Goal: Transaction & Acquisition: Book appointment/travel/reservation

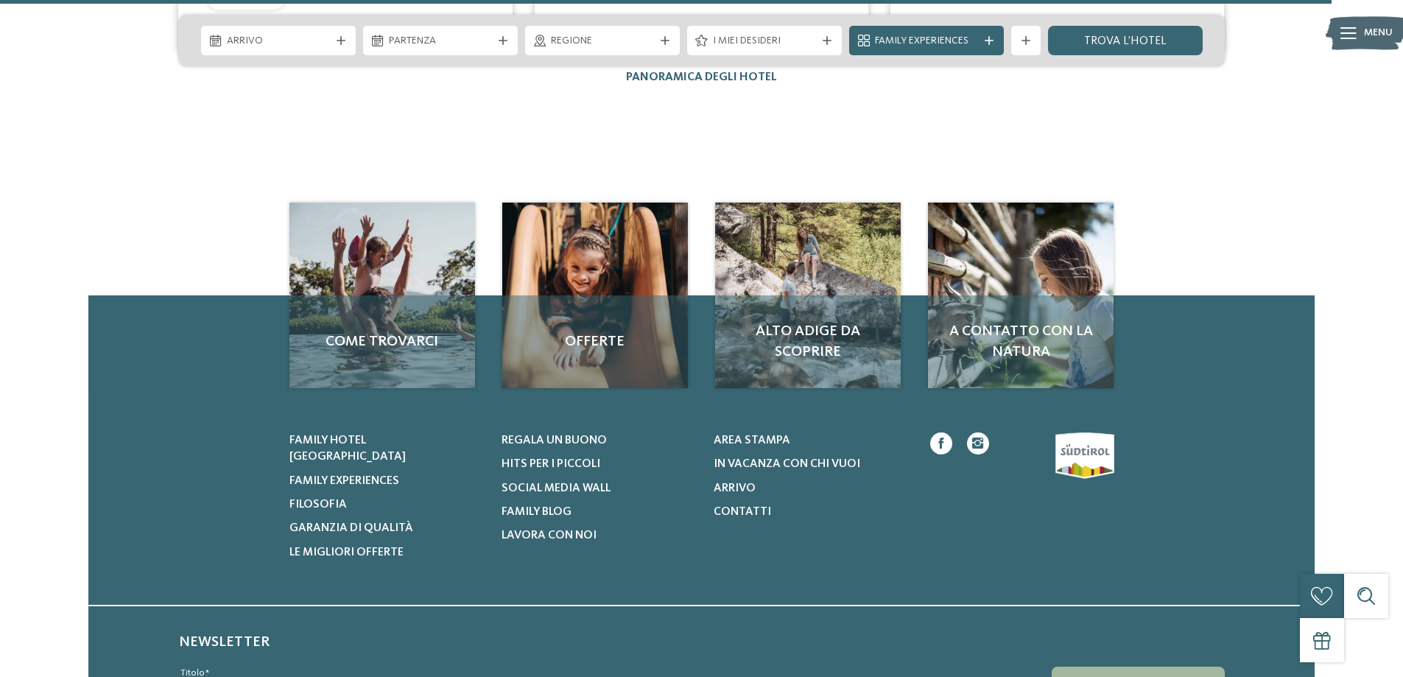
scroll to position [2871, 0]
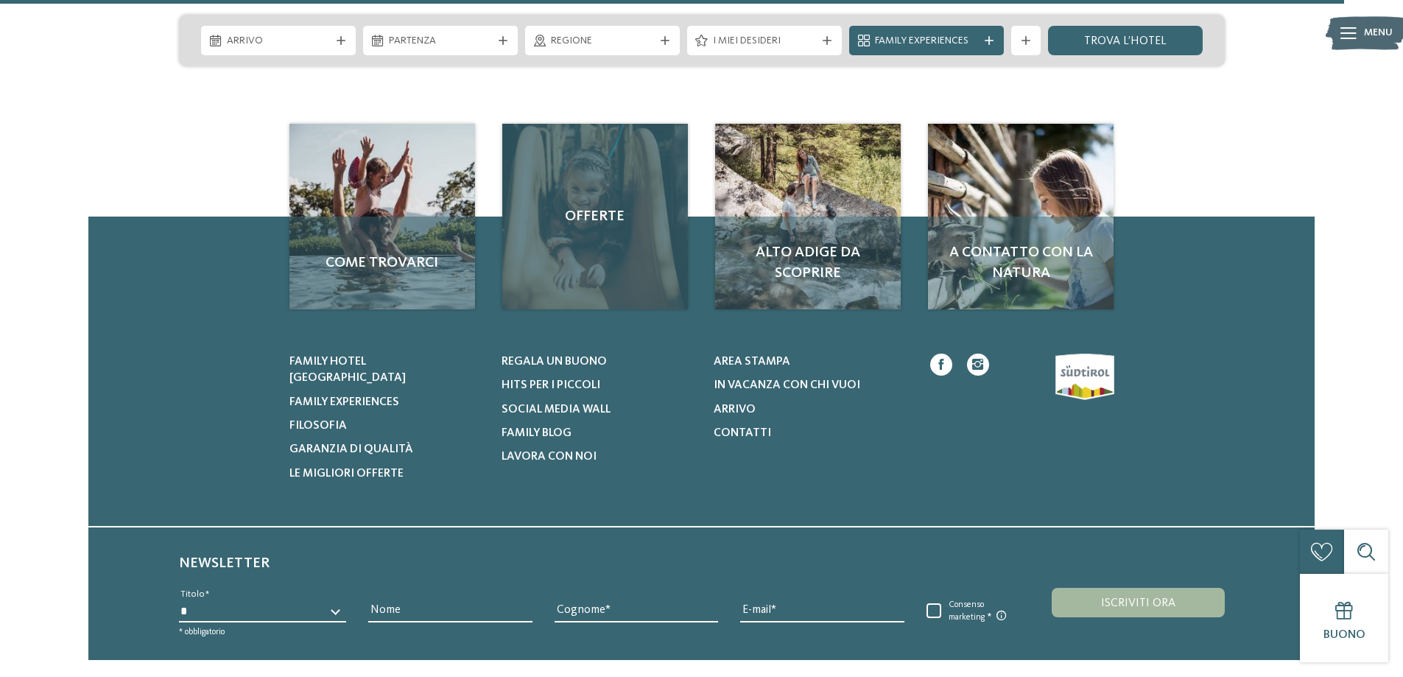
click at [647, 179] on div "Offerte" at bounding box center [595, 217] width 186 height 186
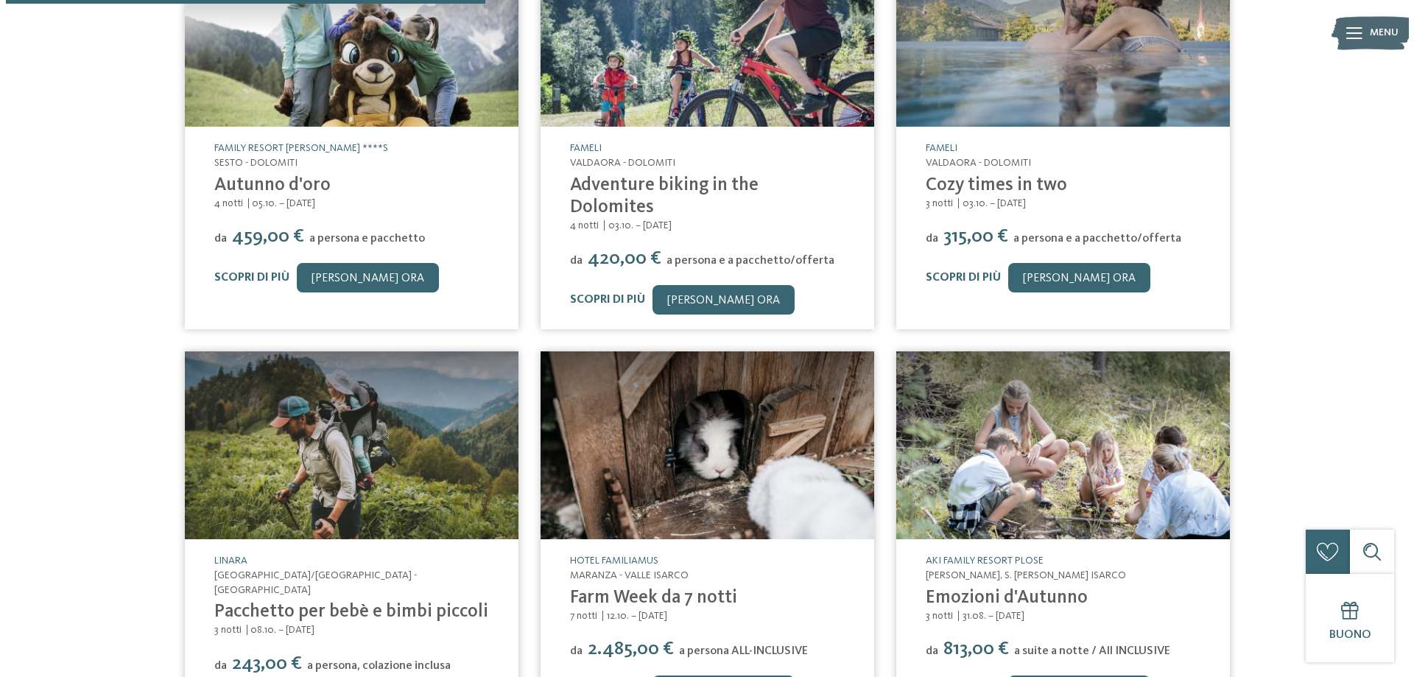
scroll to position [442, 0]
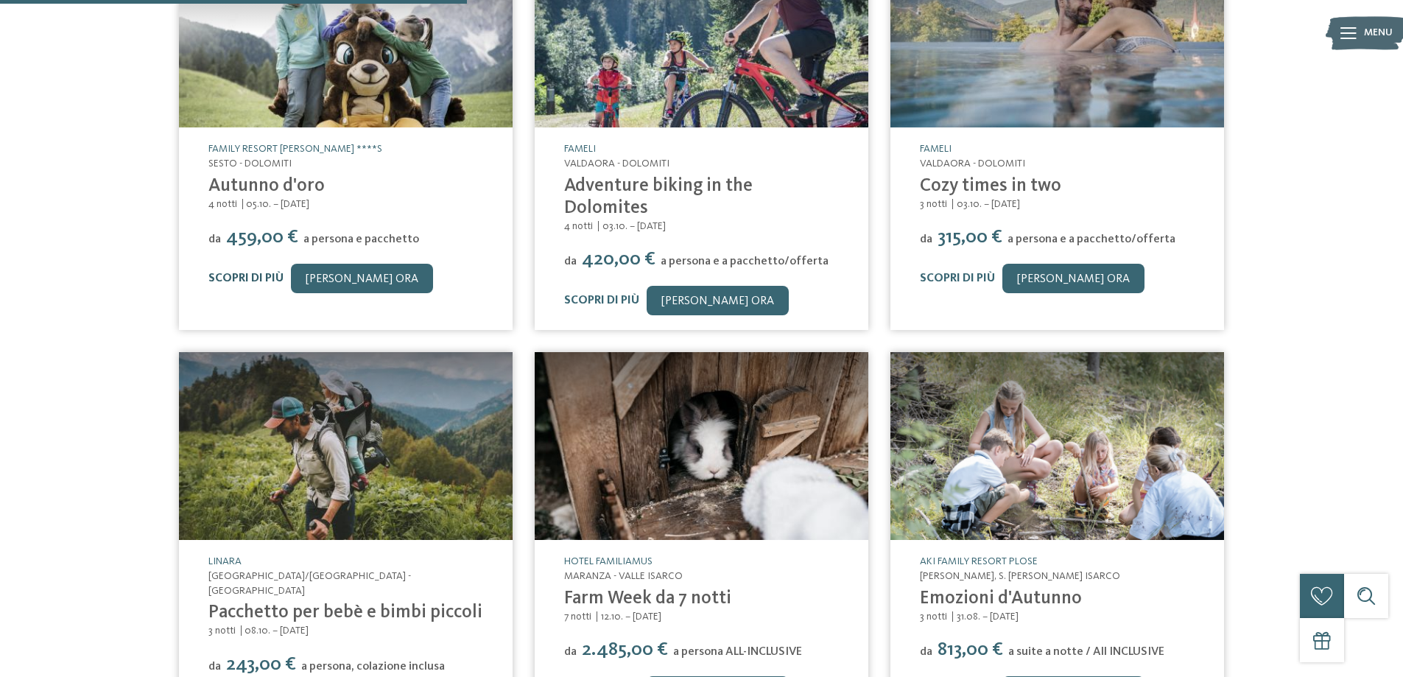
click at [274, 277] on link "Scopri di più" at bounding box center [245, 278] width 75 height 12
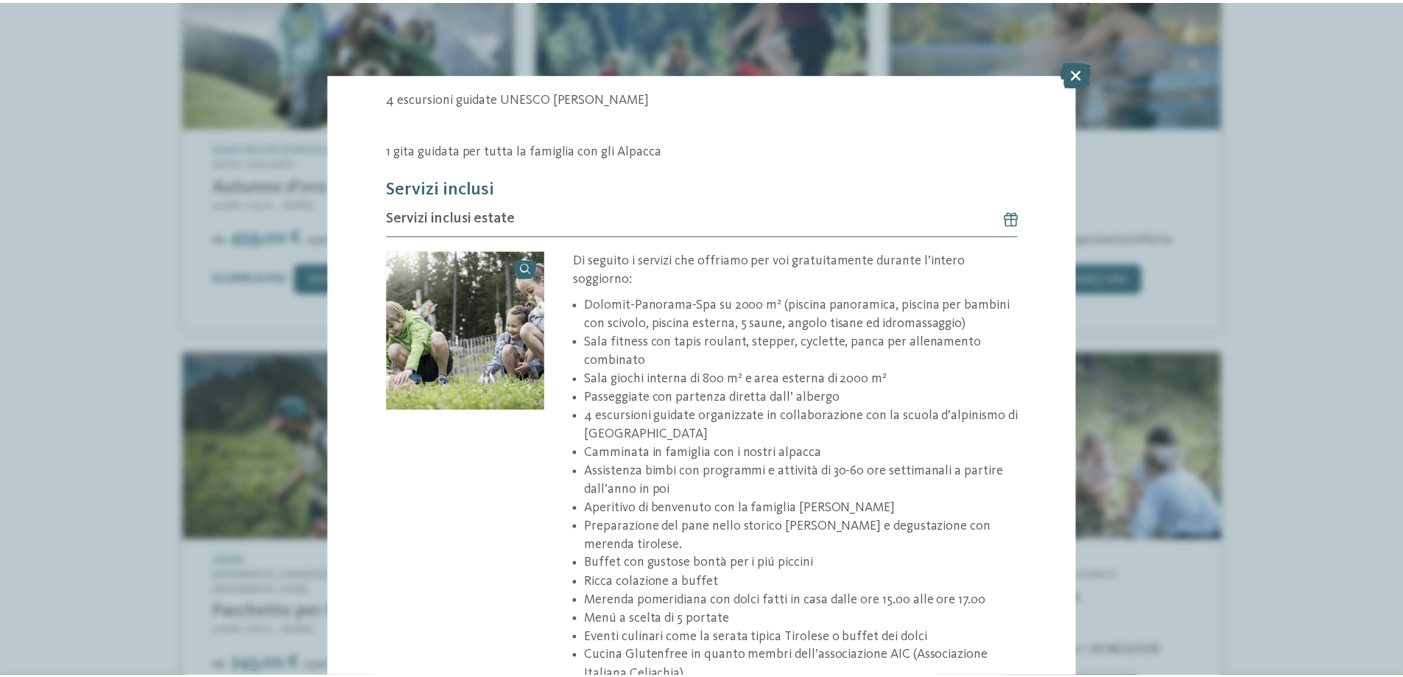
scroll to position [442, 0]
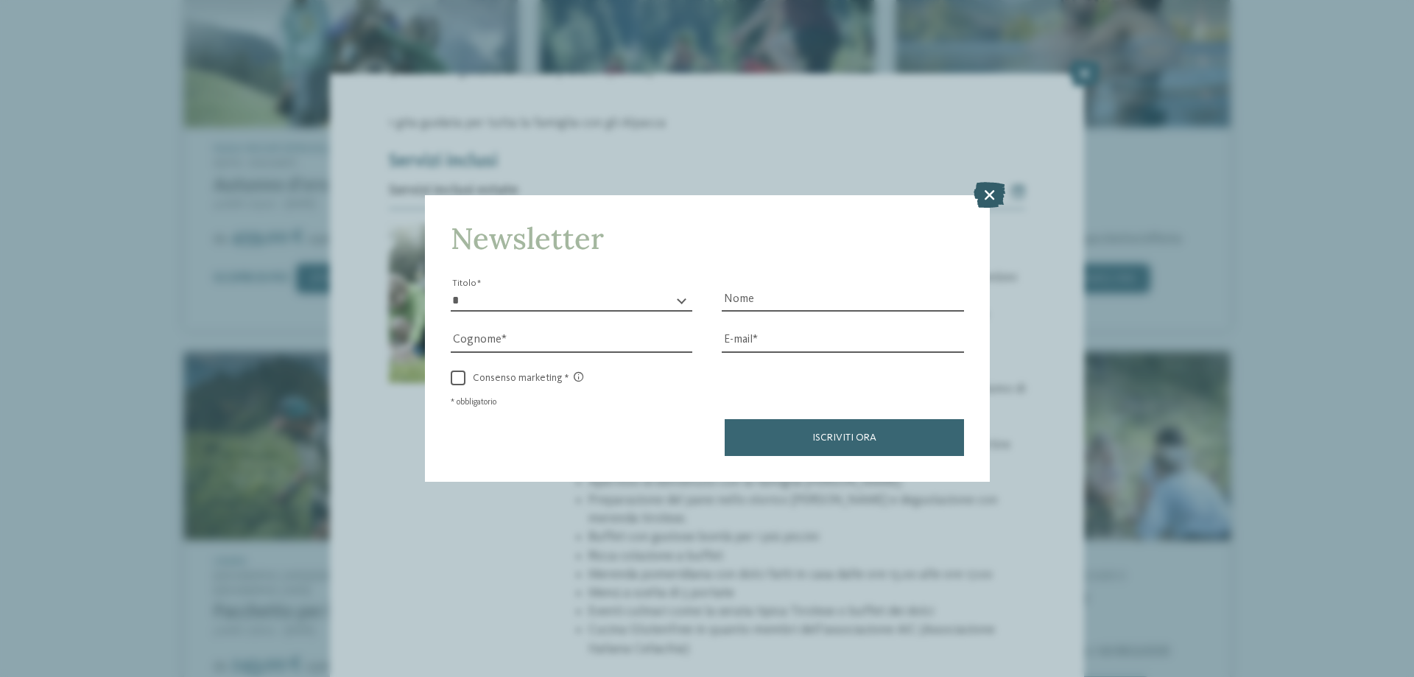
click at [992, 186] on icon at bounding box center [989, 195] width 32 height 26
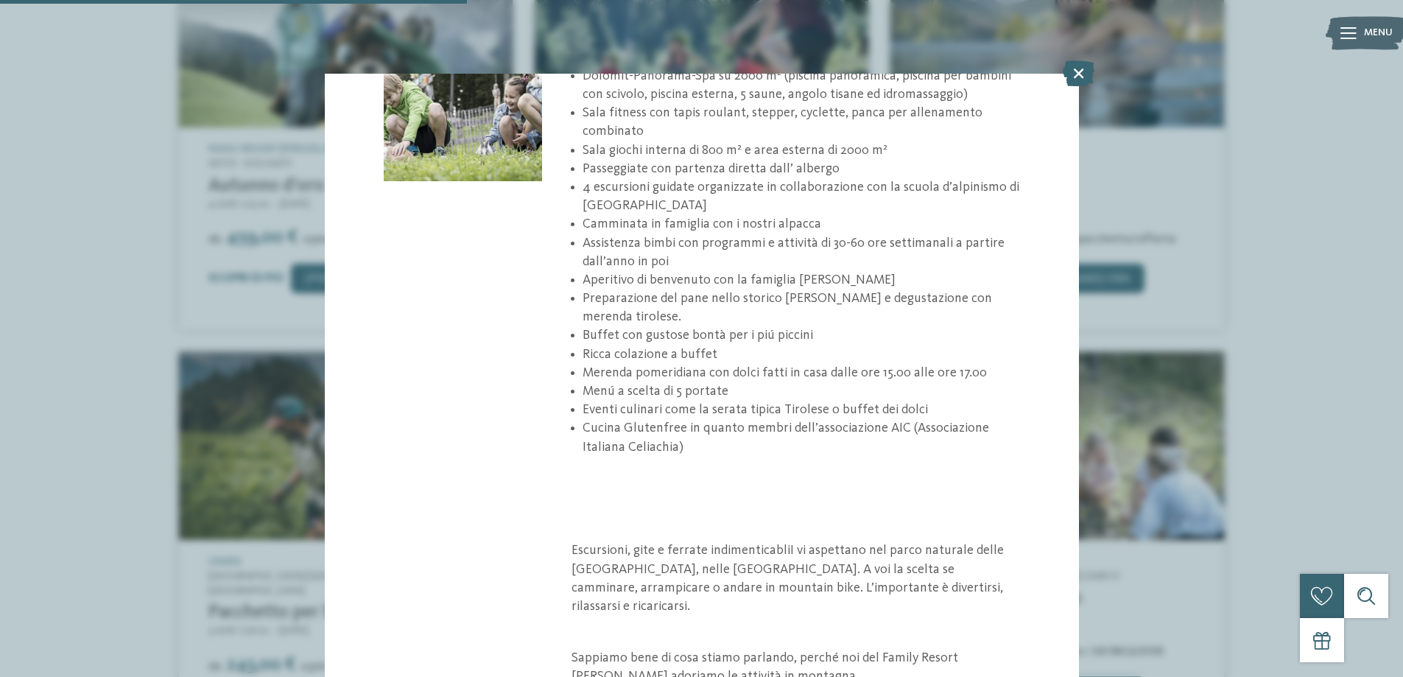
scroll to position [663, 0]
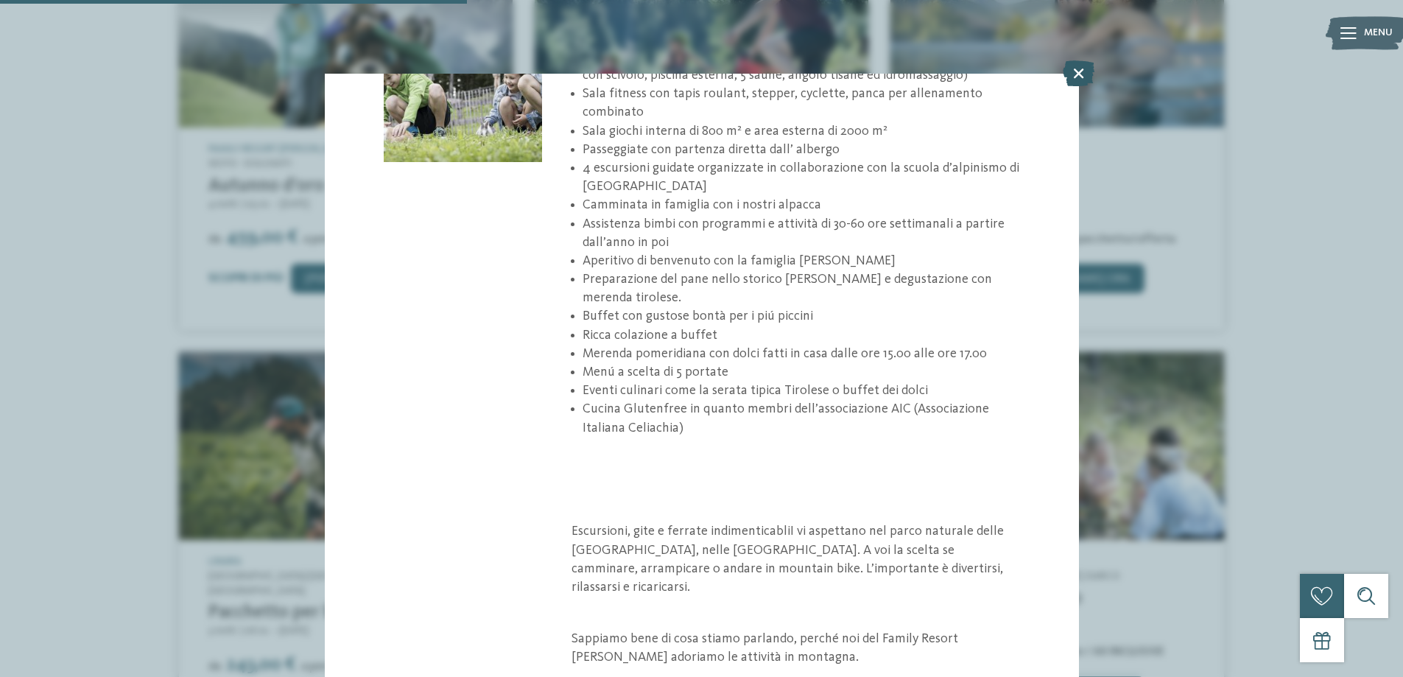
click at [1073, 71] on icon at bounding box center [1078, 73] width 32 height 26
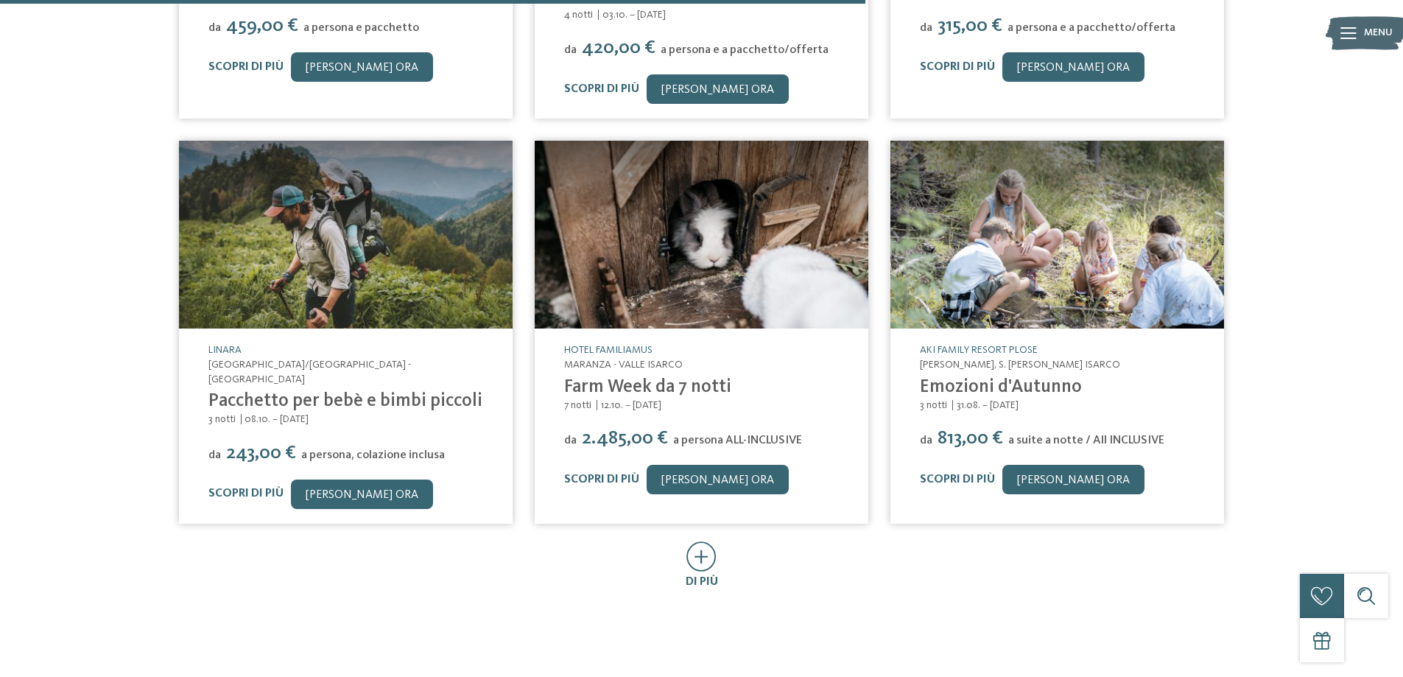
scroll to position [883, 0]
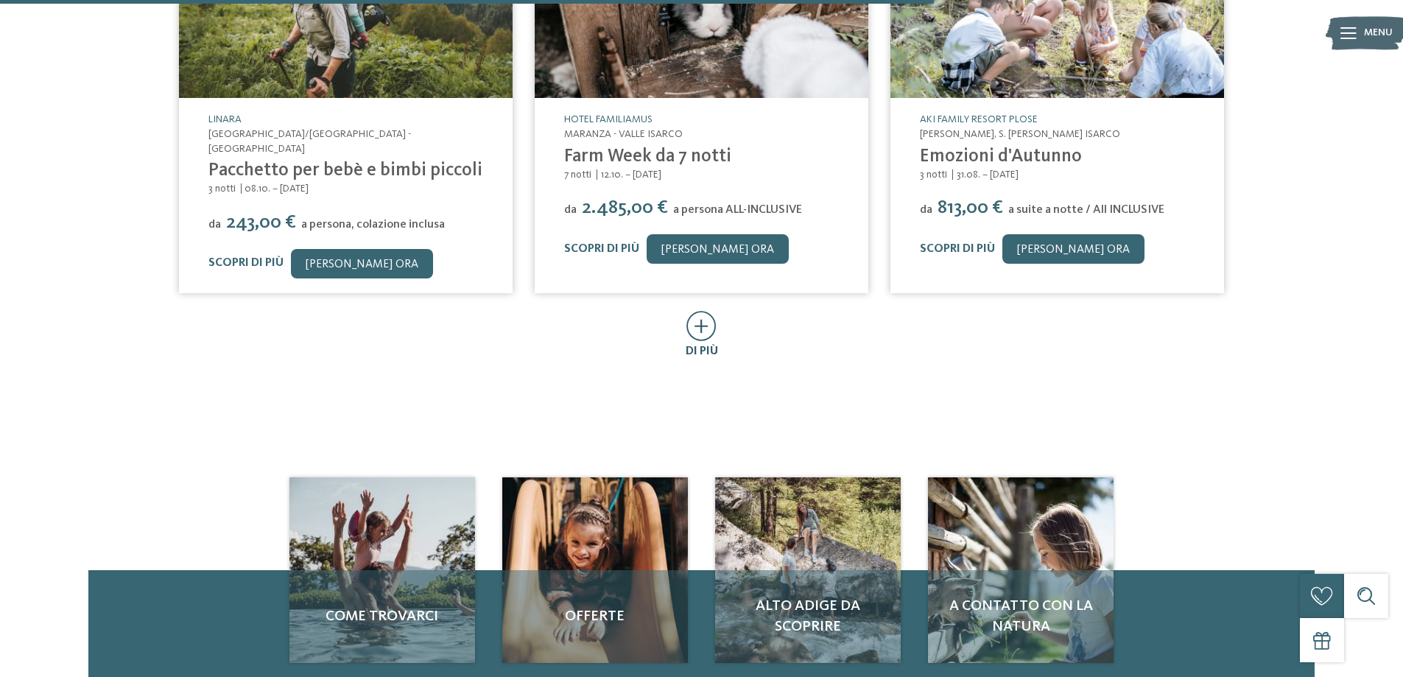
click at [711, 311] on icon at bounding box center [701, 326] width 30 height 30
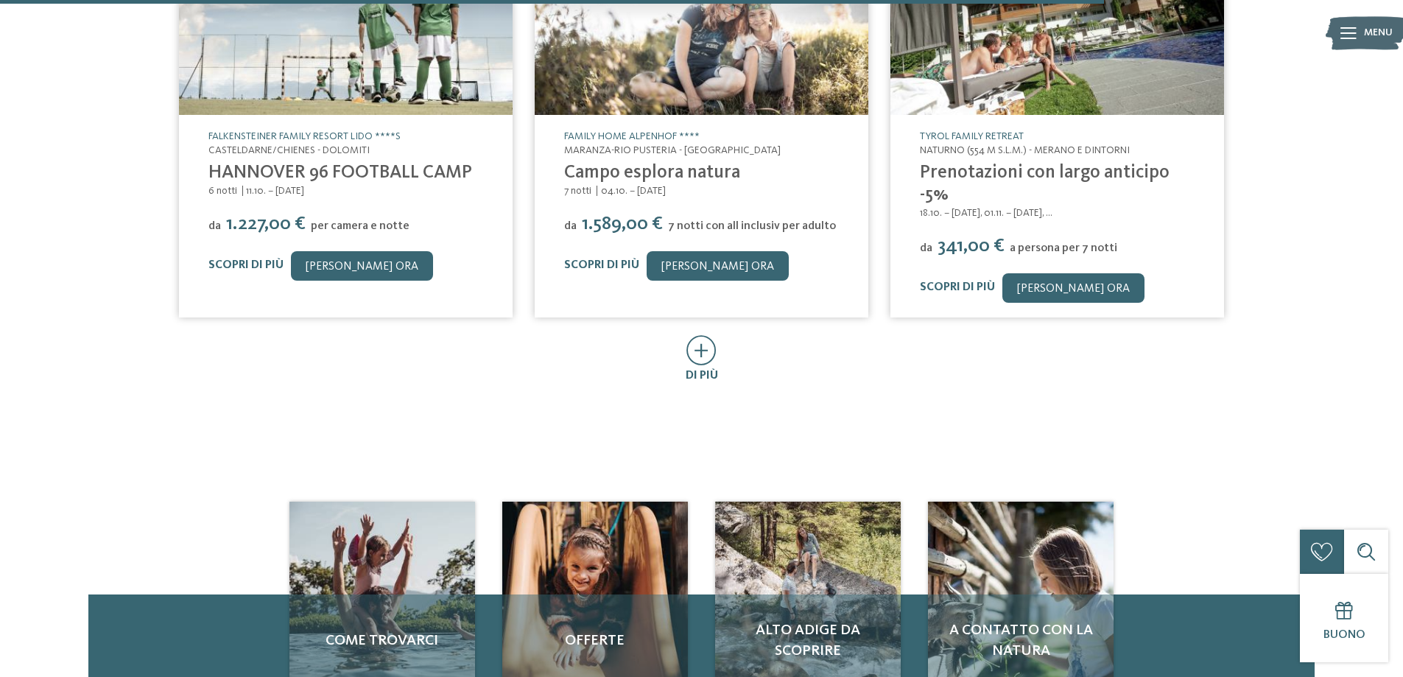
scroll to position [1693, 0]
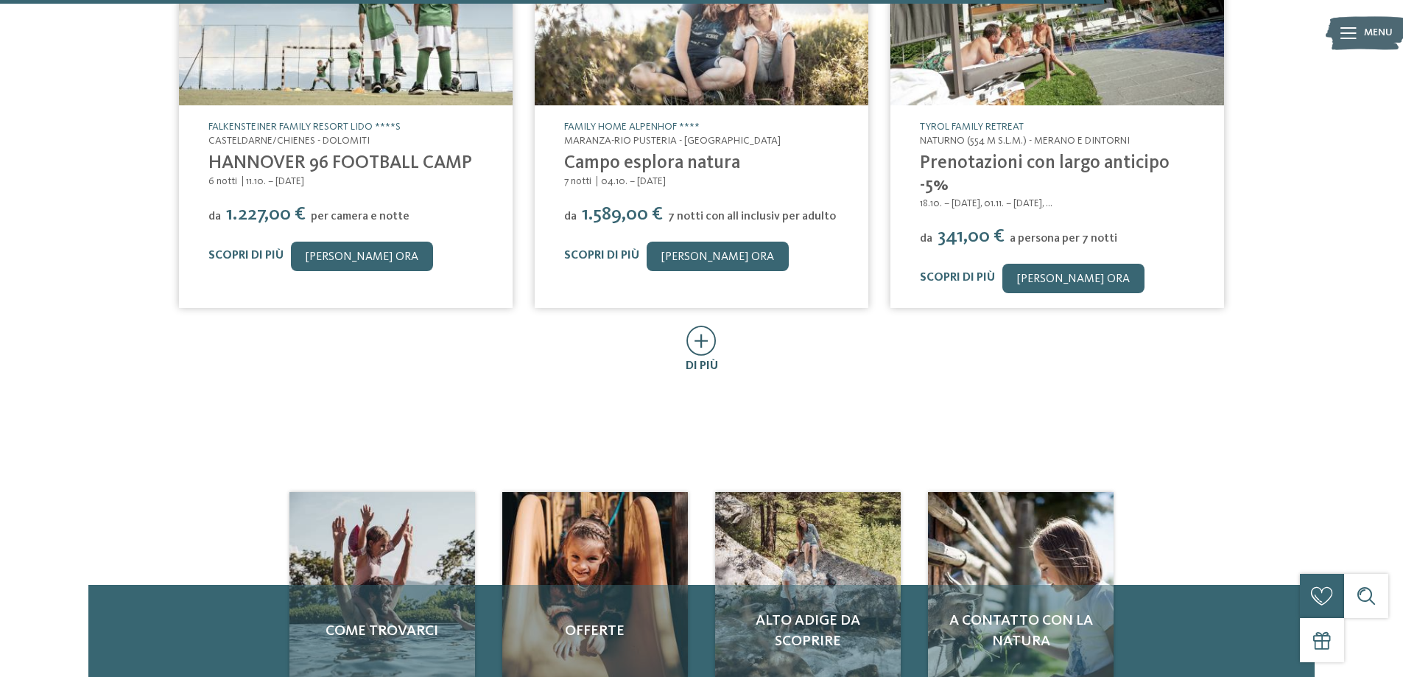
click at [702, 325] on icon at bounding box center [701, 340] width 30 height 30
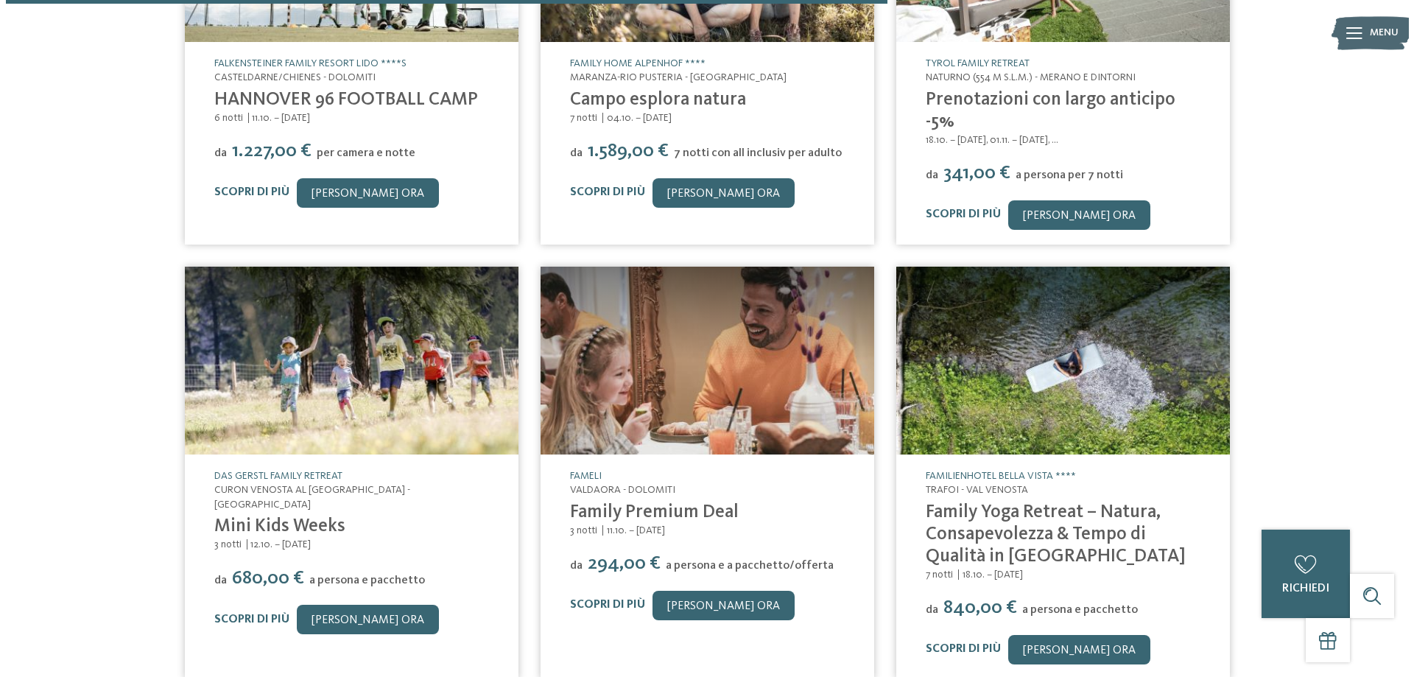
scroll to position [1914, 0]
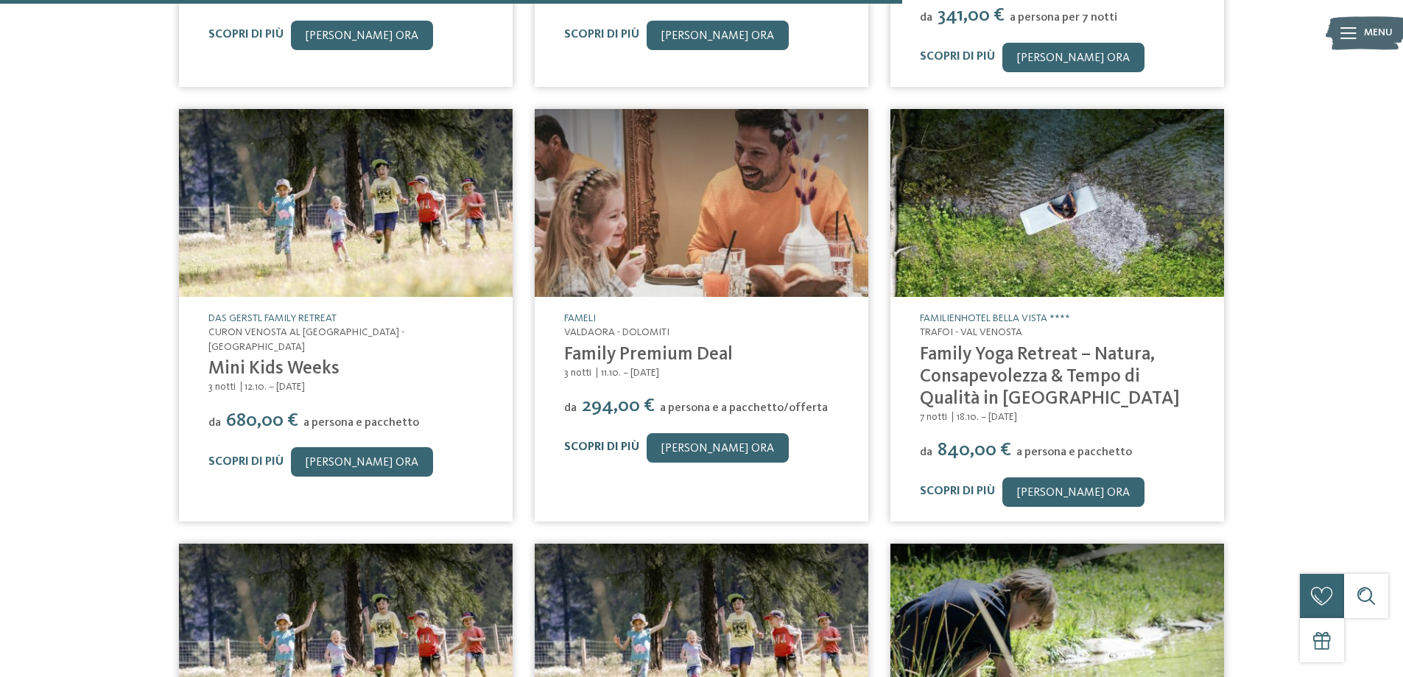
click at [583, 441] on link "Scopri di più" at bounding box center [601, 447] width 75 height 12
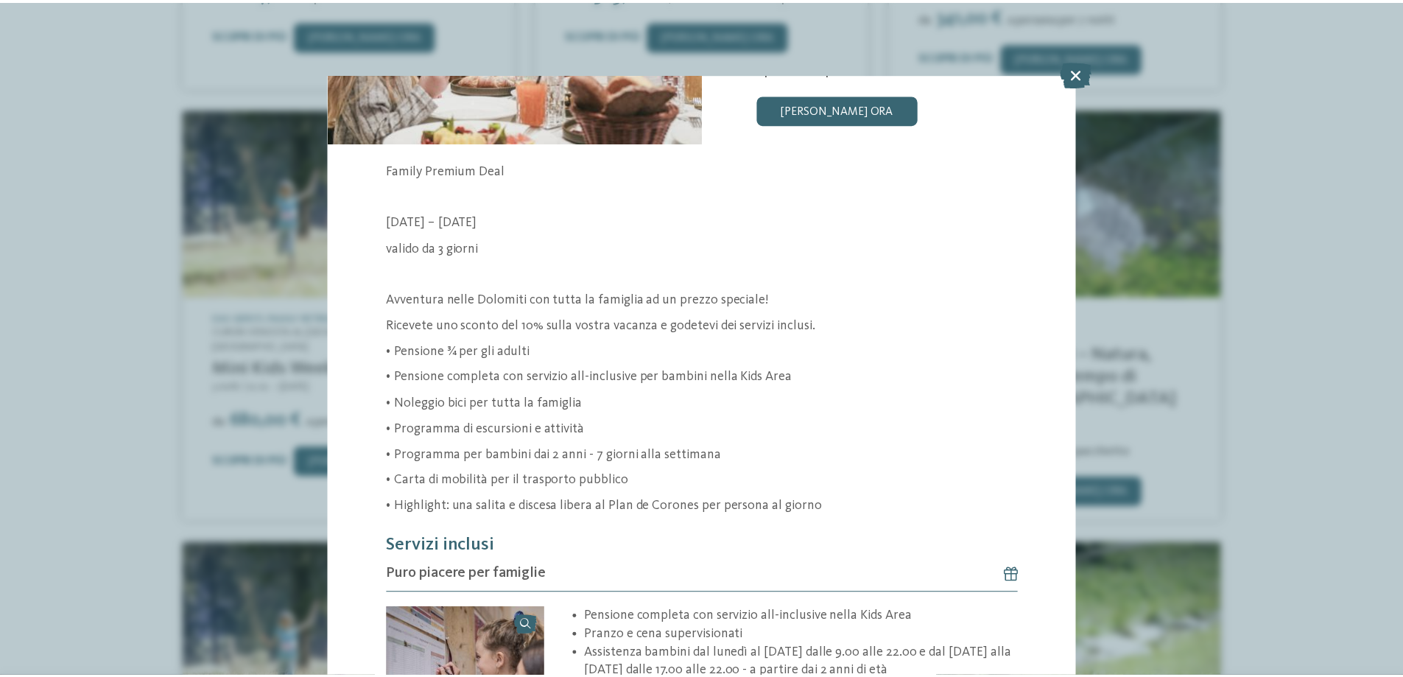
scroll to position [205, 0]
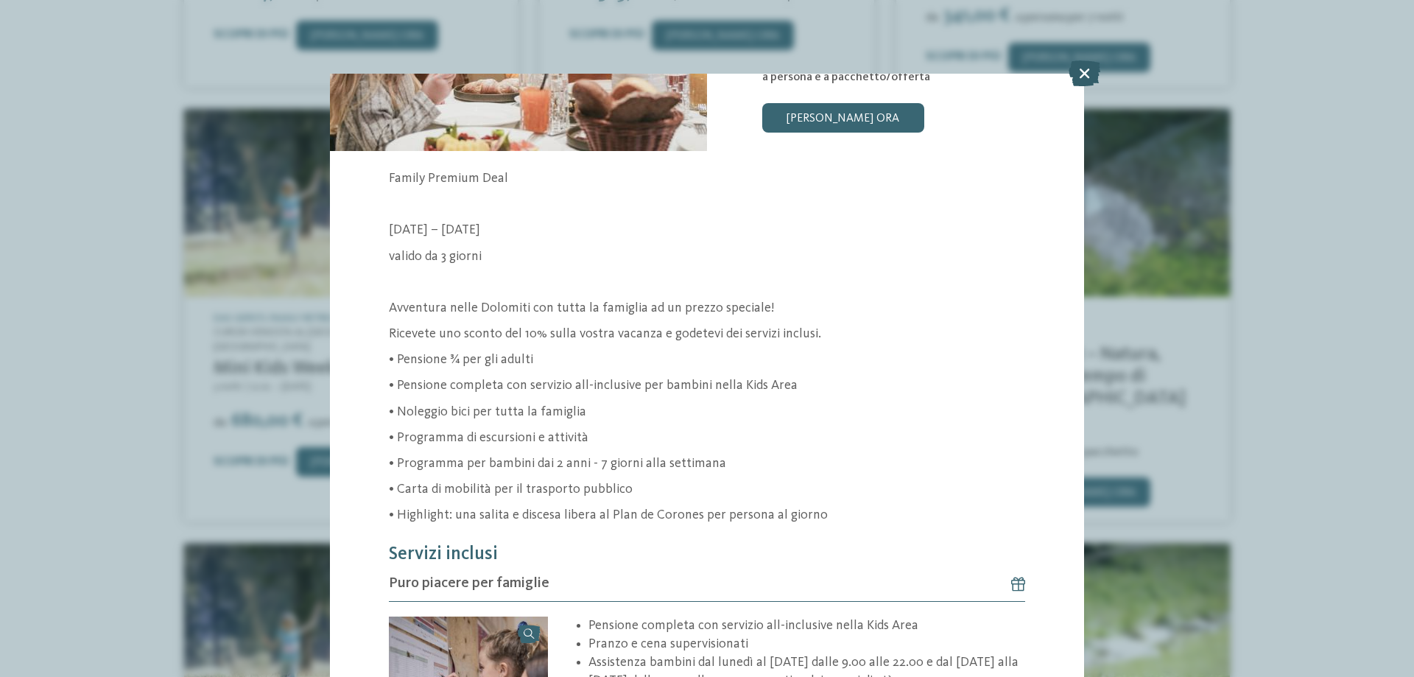
click at [1091, 74] on icon at bounding box center [1084, 73] width 32 height 26
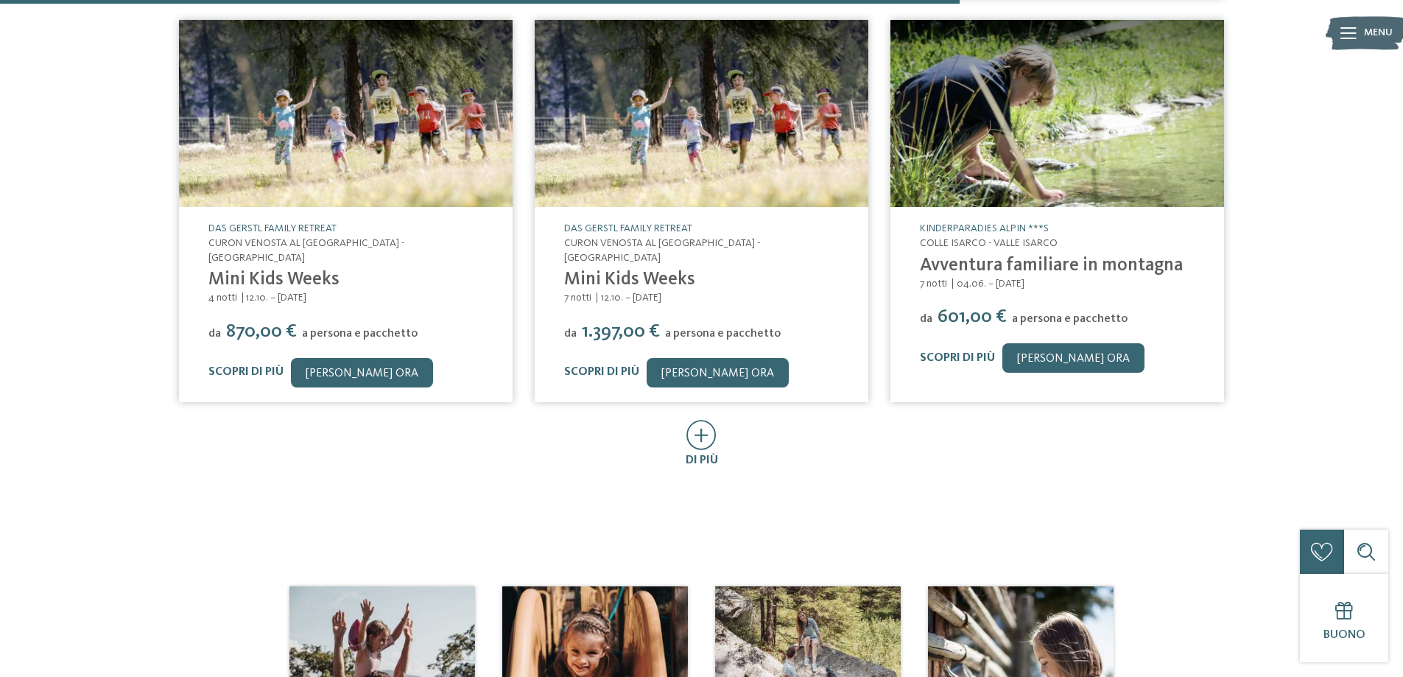
scroll to position [2503, 0]
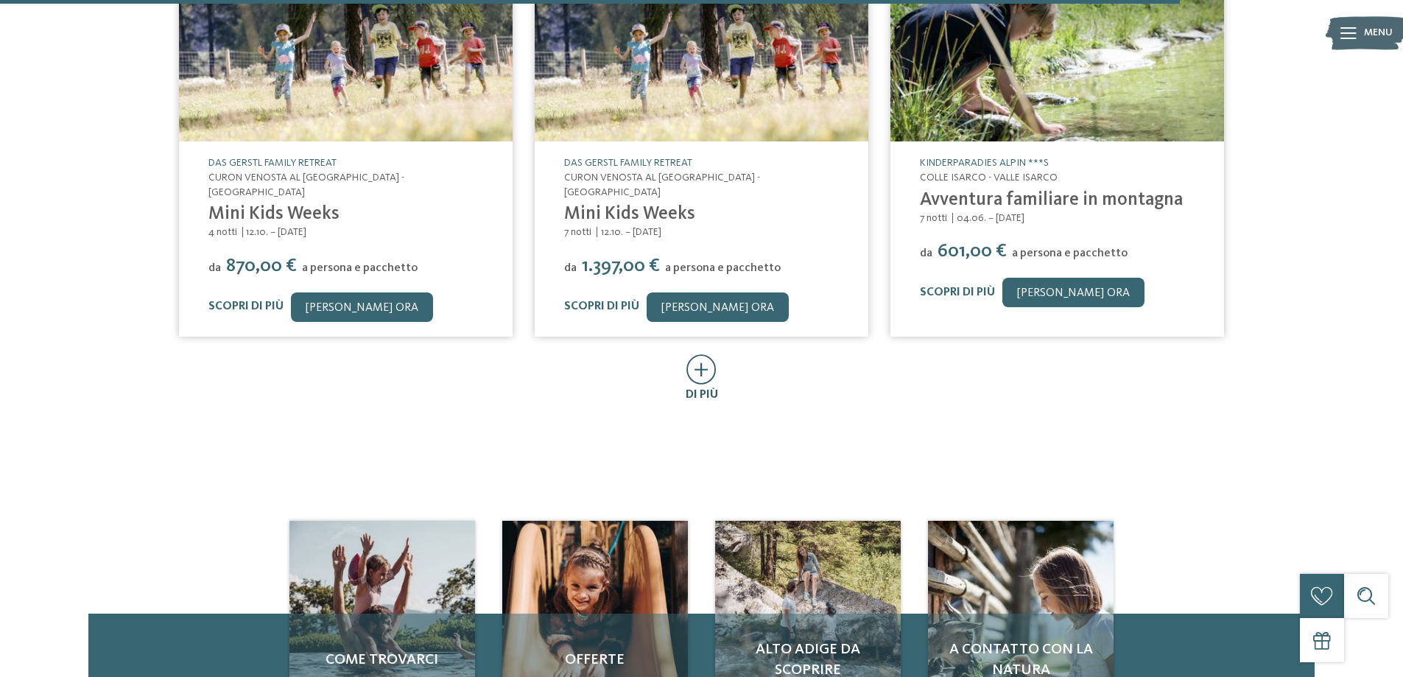
click at [691, 354] on icon at bounding box center [701, 369] width 30 height 30
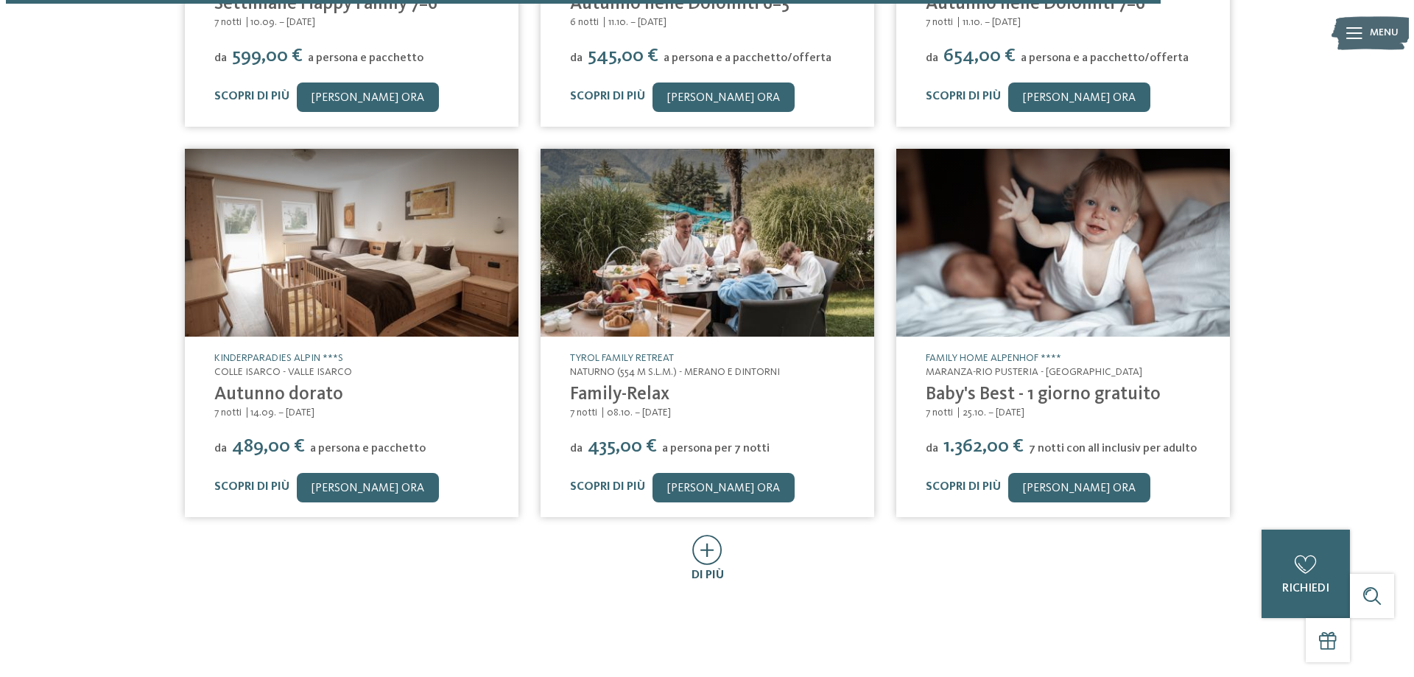
scroll to position [3092, 0]
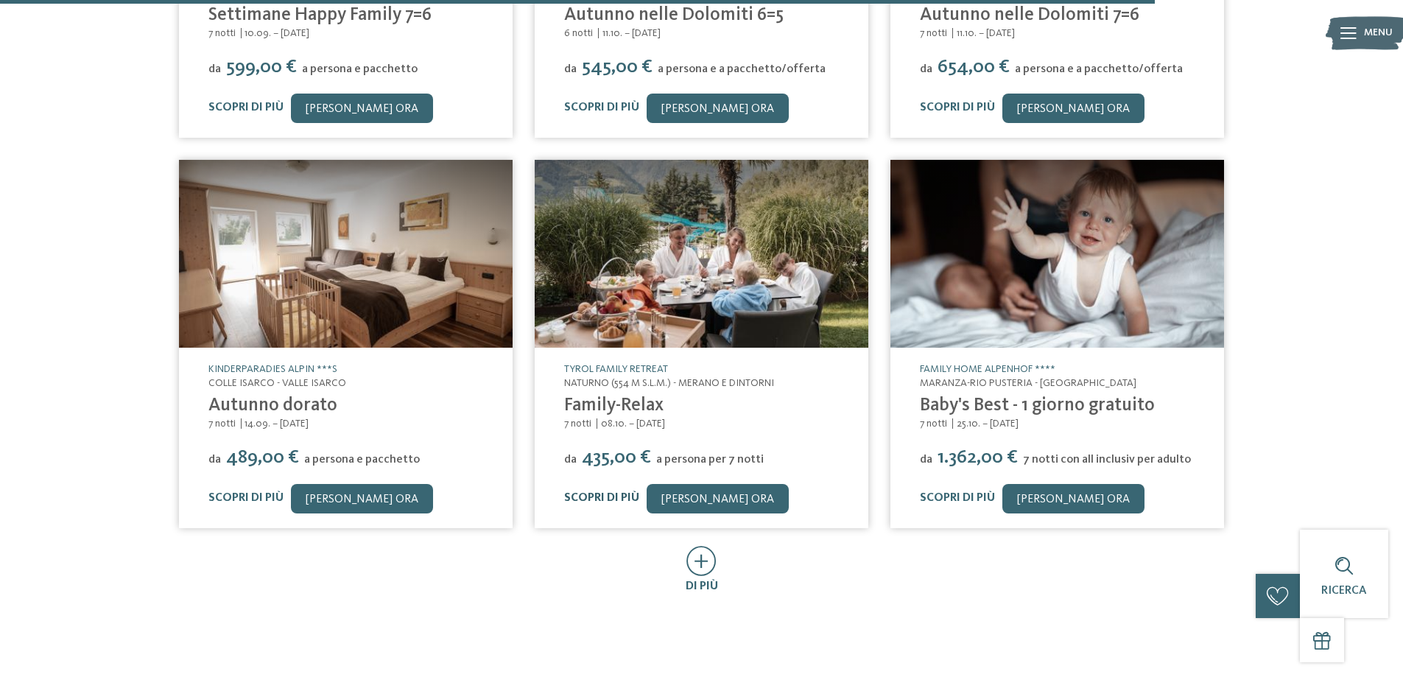
click at [581, 492] on link "Scopri di più" at bounding box center [601, 498] width 75 height 12
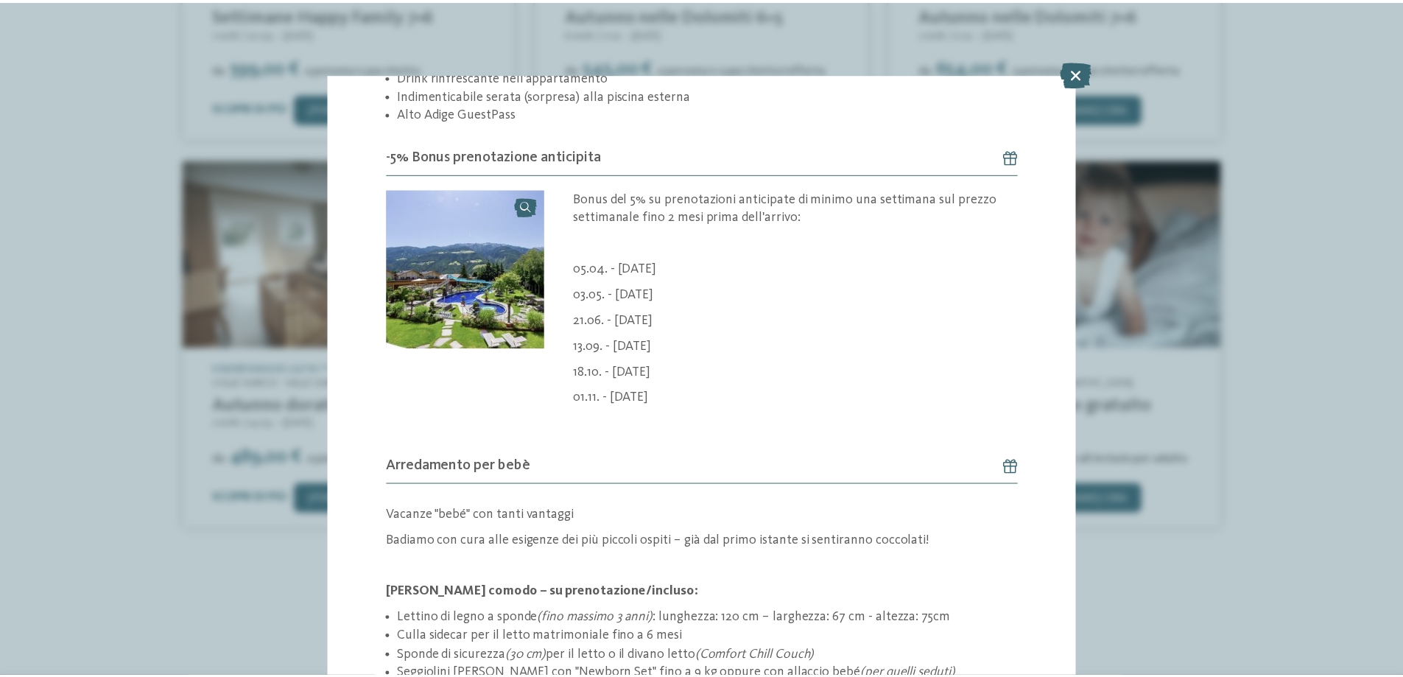
scroll to position [1163, 0]
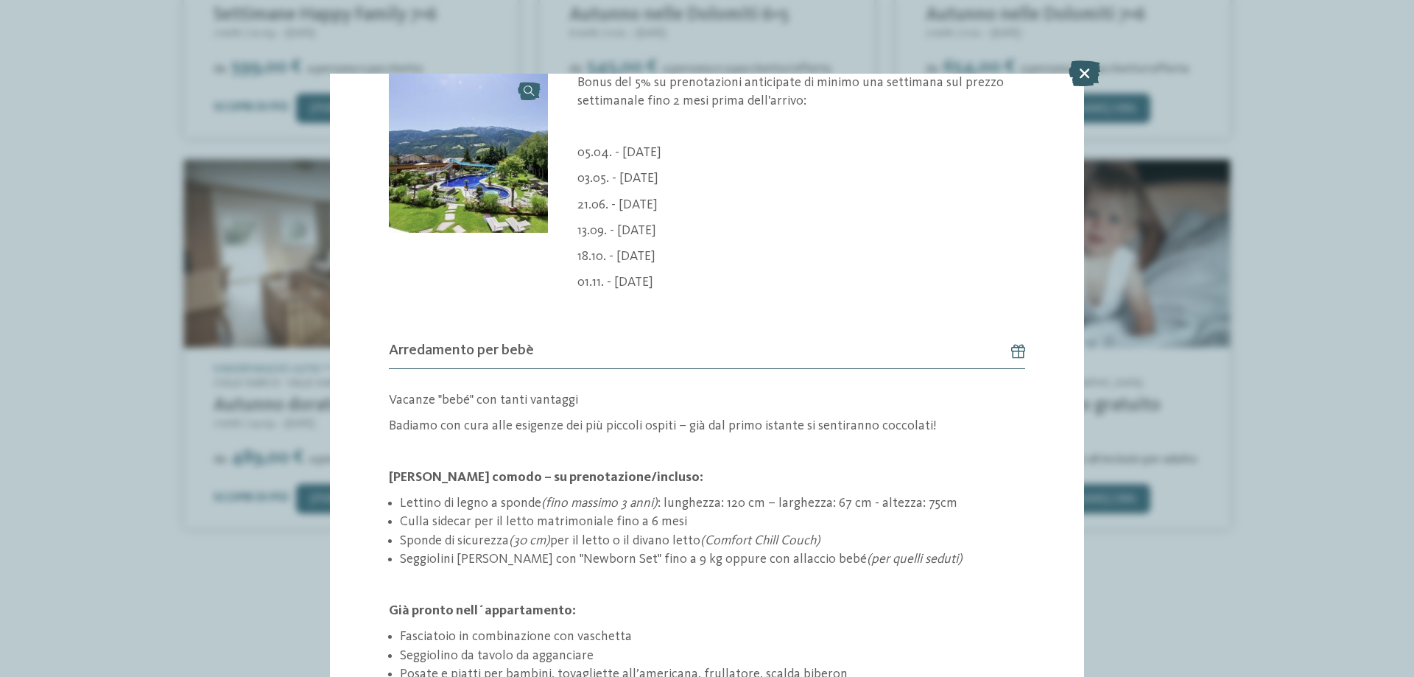
click at [1085, 74] on icon at bounding box center [1084, 73] width 32 height 26
